Goal: Information Seeking & Learning: Learn about a topic

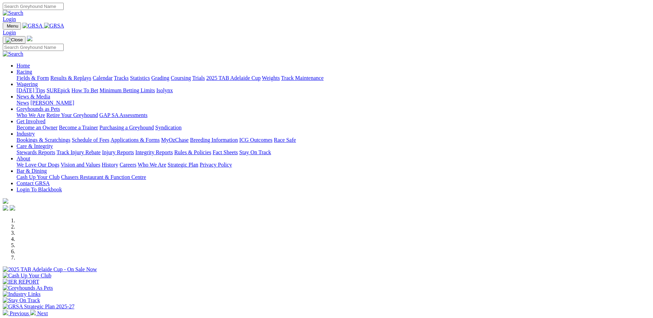
drag, startPoint x: 0, startPoint y: 0, endPoint x: 187, endPoint y: 28, distance: 188.6
click at [32, 69] on link "Racing" at bounding box center [24, 72] width 15 height 6
click at [49, 75] on link "Fields & Form" at bounding box center [33, 78] width 32 height 6
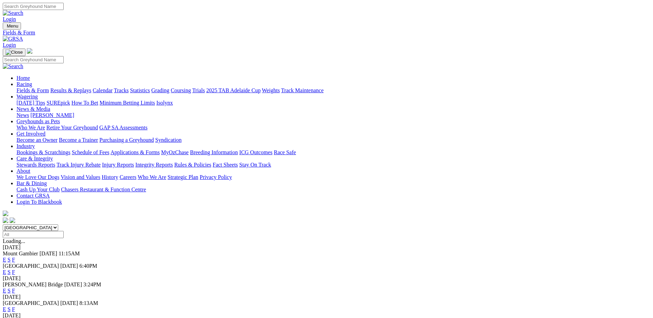
click at [15, 269] on link "F" at bounding box center [13, 272] width 3 height 6
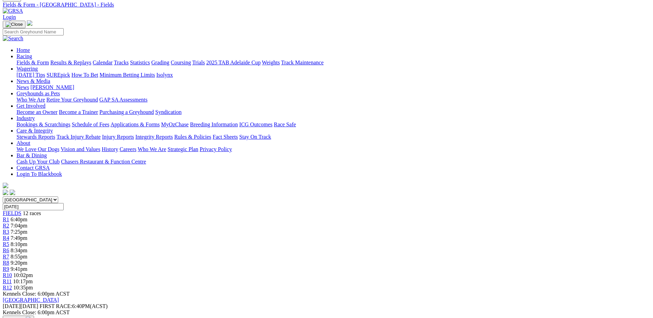
scroll to position [69, 0]
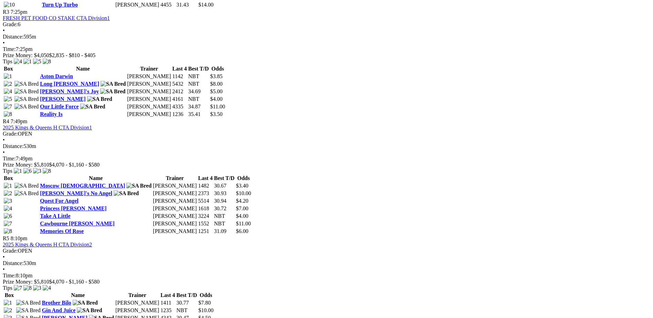
scroll to position [620, 0]
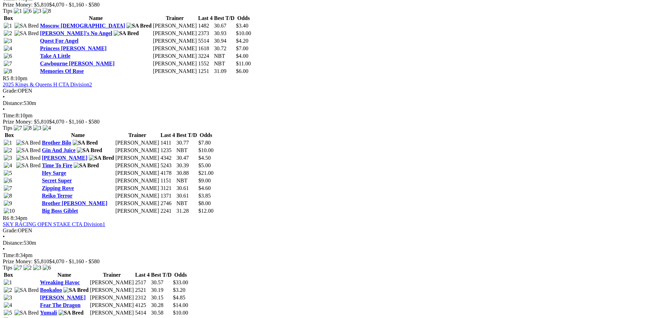
scroll to position [792, 0]
